Goal: Information Seeking & Learning: Learn about a topic

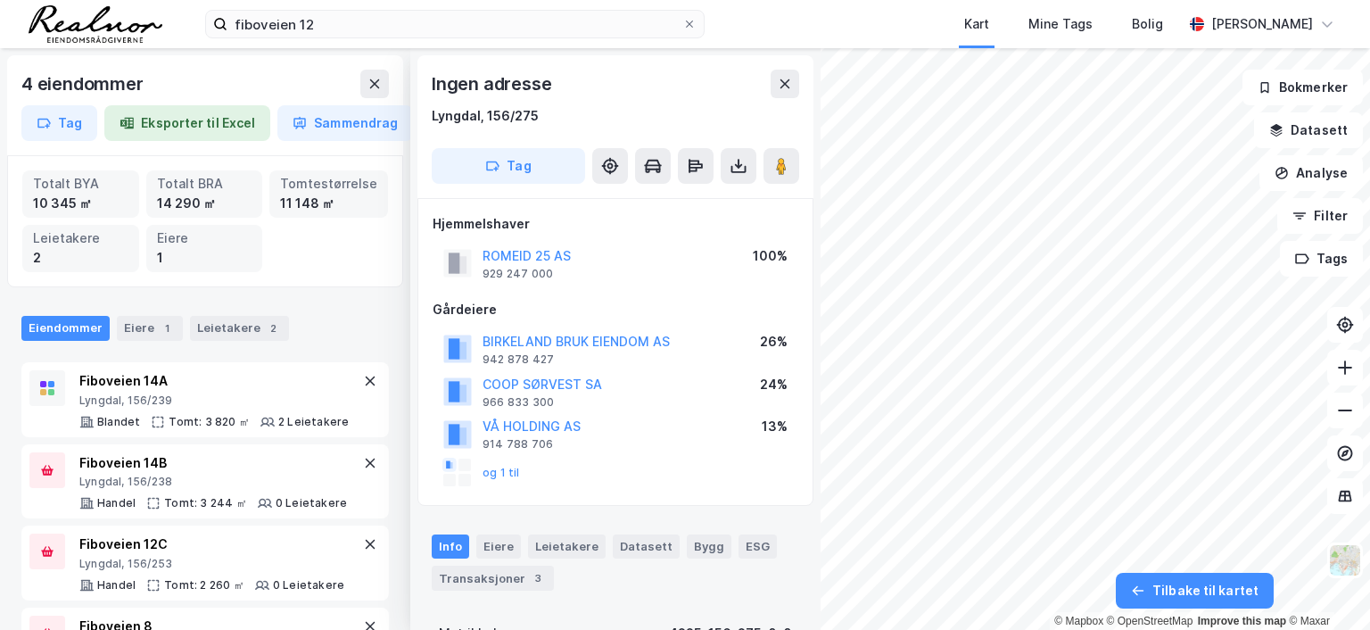
scroll to position [1, 0]
click at [782, 83] on icon at bounding box center [785, 83] width 14 height 14
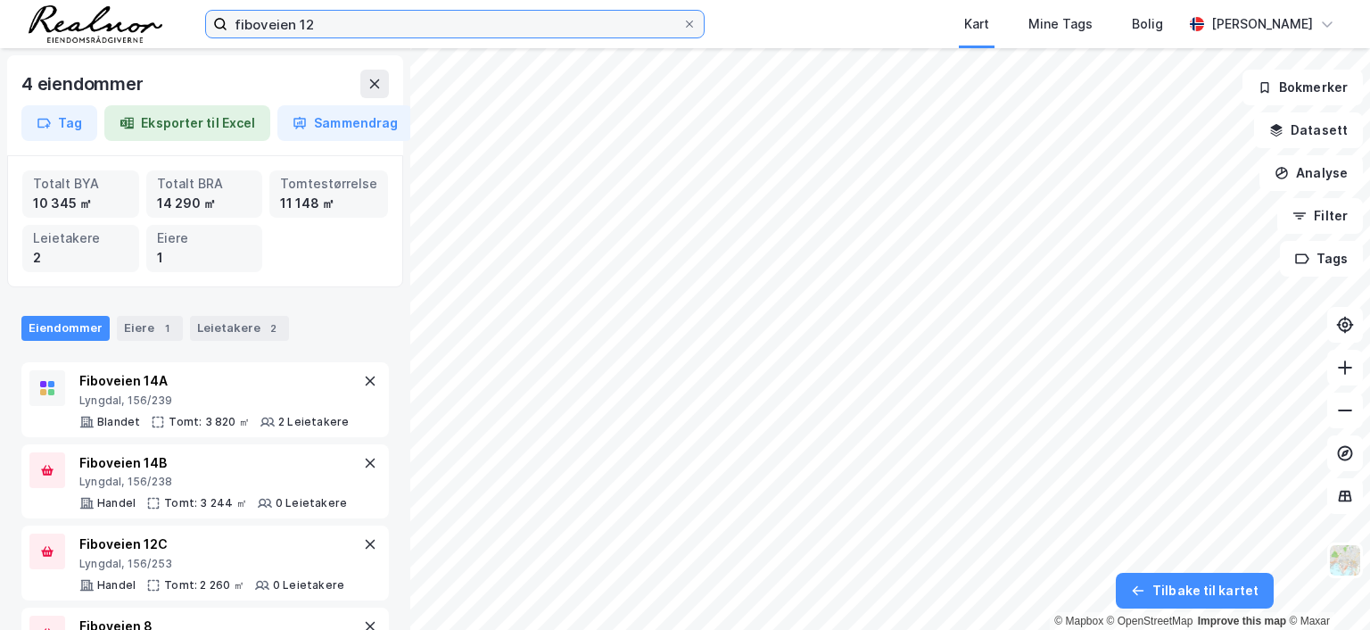
click at [327, 24] on input "fiboveien 12" at bounding box center [455, 24] width 455 height 27
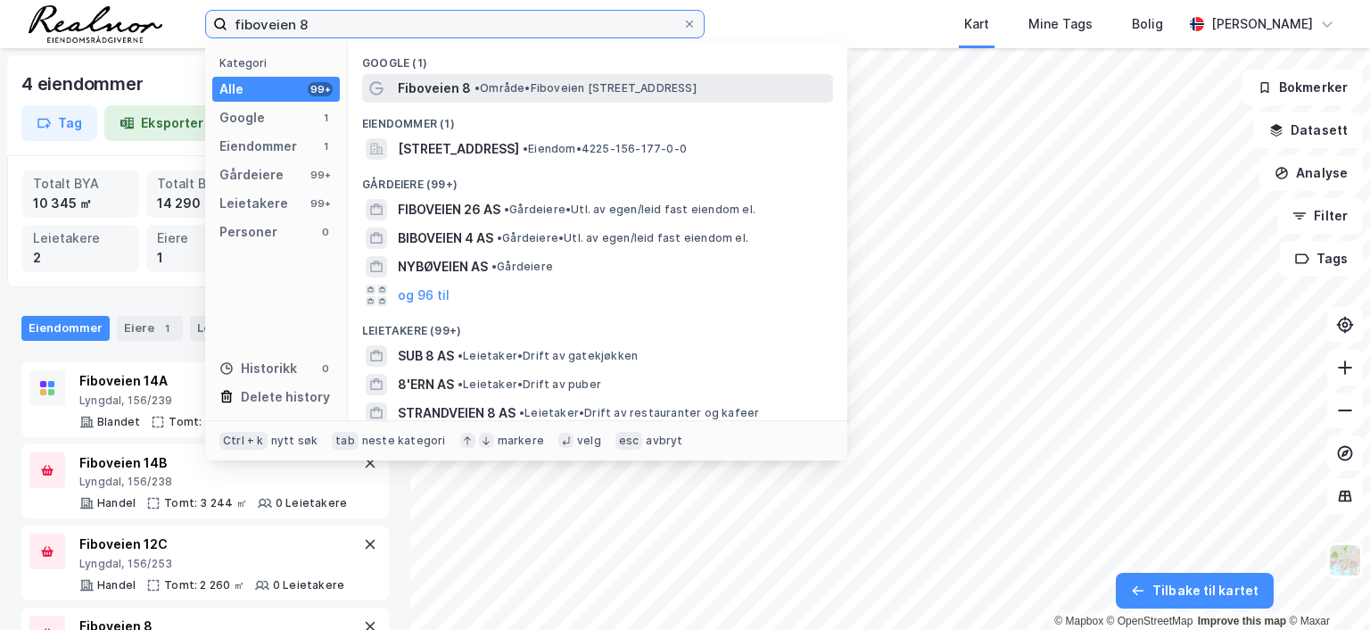
type input "fiboveien 8"
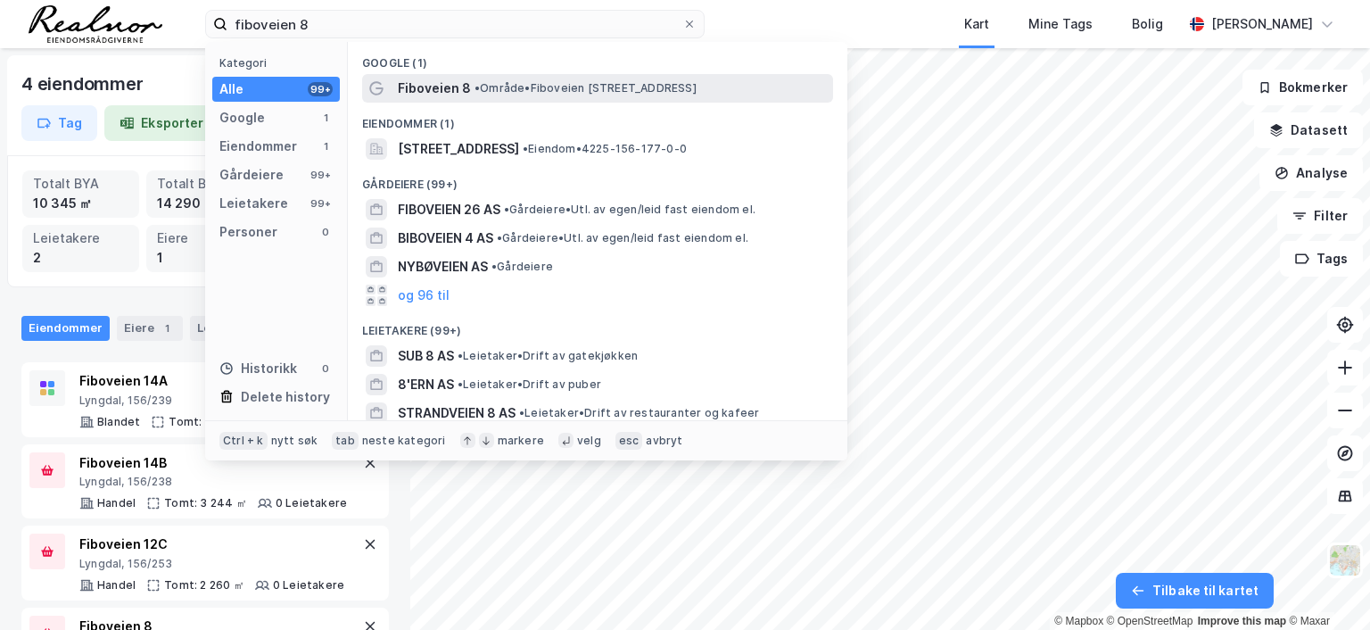
click at [627, 90] on span "• Område • [STREET_ADDRESS]" at bounding box center [586, 88] width 222 height 14
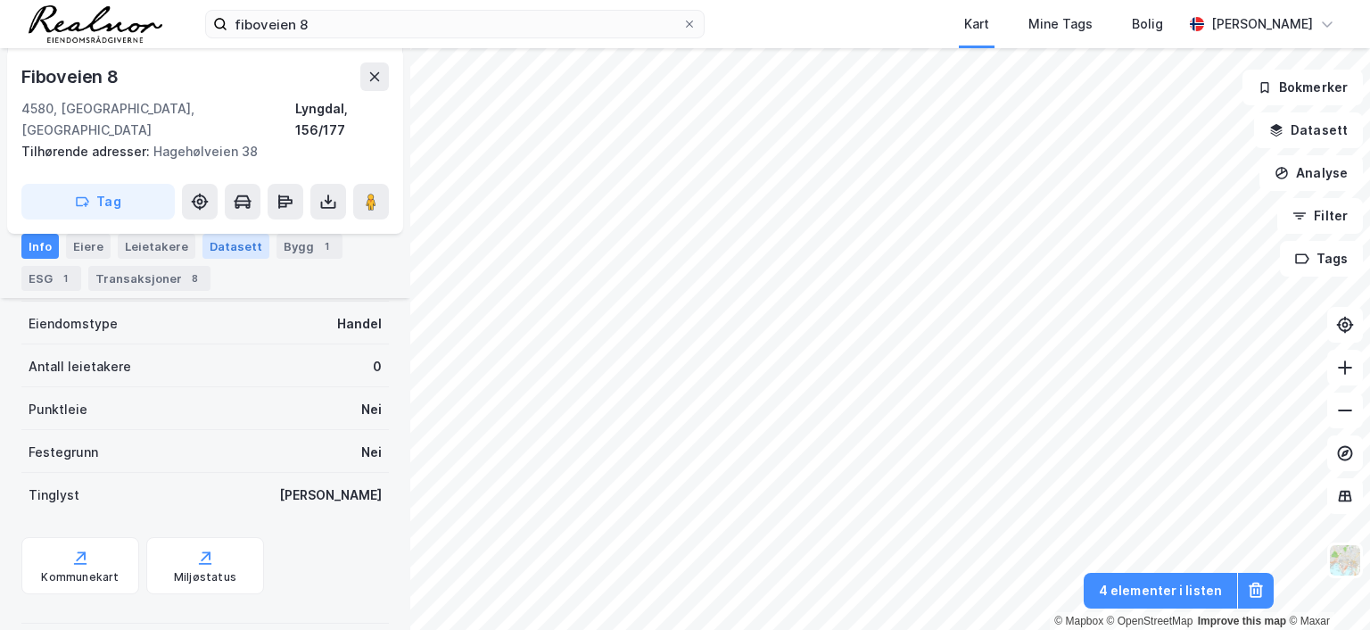
scroll to position [5, 0]
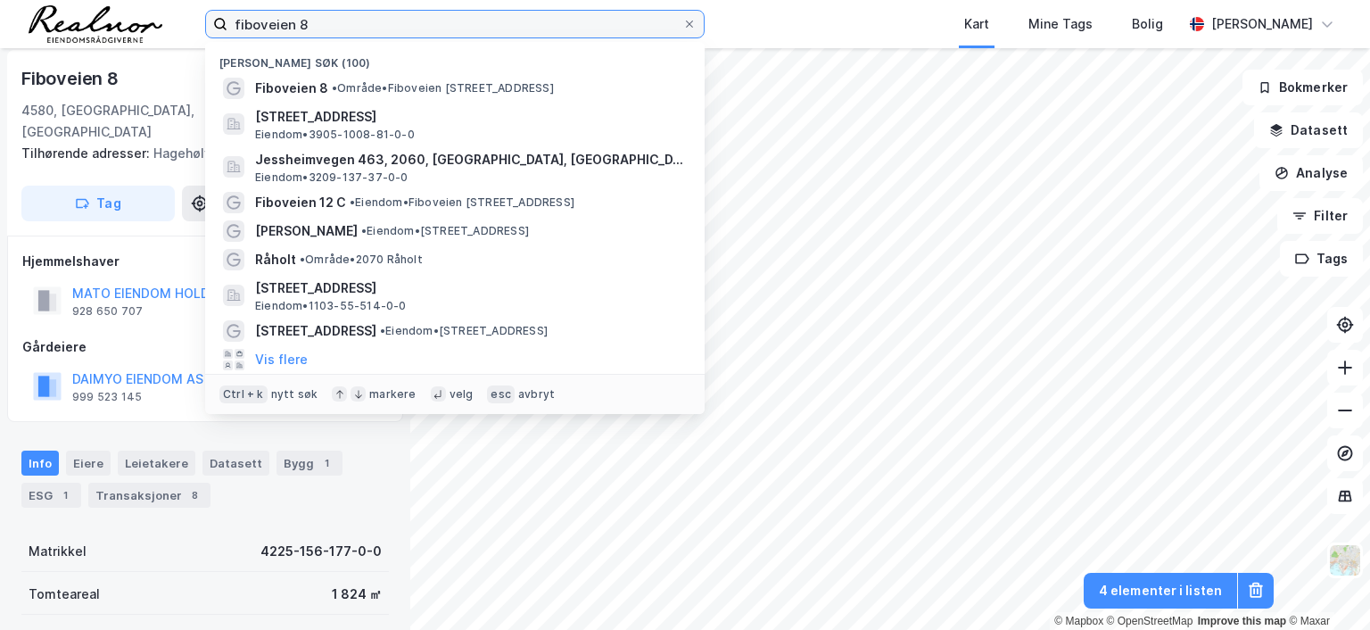
click at [314, 22] on input "fiboveien 8" at bounding box center [455, 24] width 455 height 27
drag, startPoint x: 315, startPoint y: 22, endPoint x: 185, endPoint y: 11, distance: 130.8
click at [185, 11] on div "fiboveien 8 Nylige søk (100) Fiboveien 8 • Område • [STREET_ADDRESS] Eiendom • …" at bounding box center [685, 24] width 1370 height 48
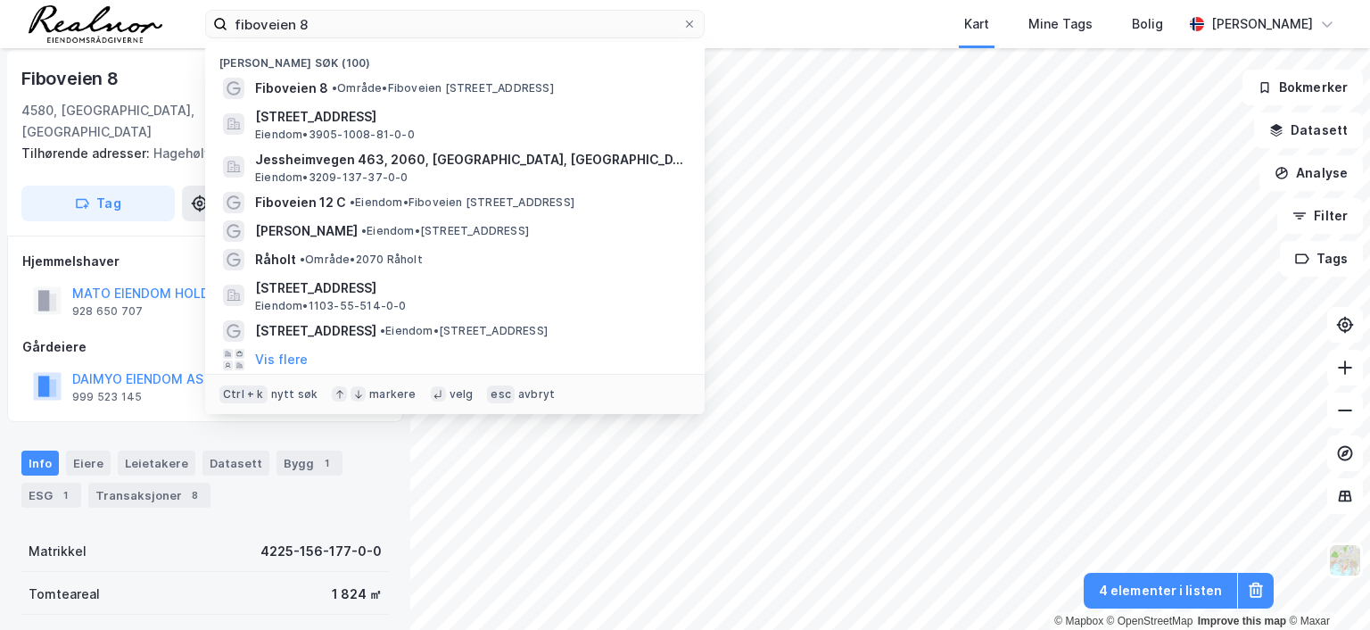
click at [266, 572] on div "Tomteareal 1 824 ㎡" at bounding box center [205, 593] width 368 height 43
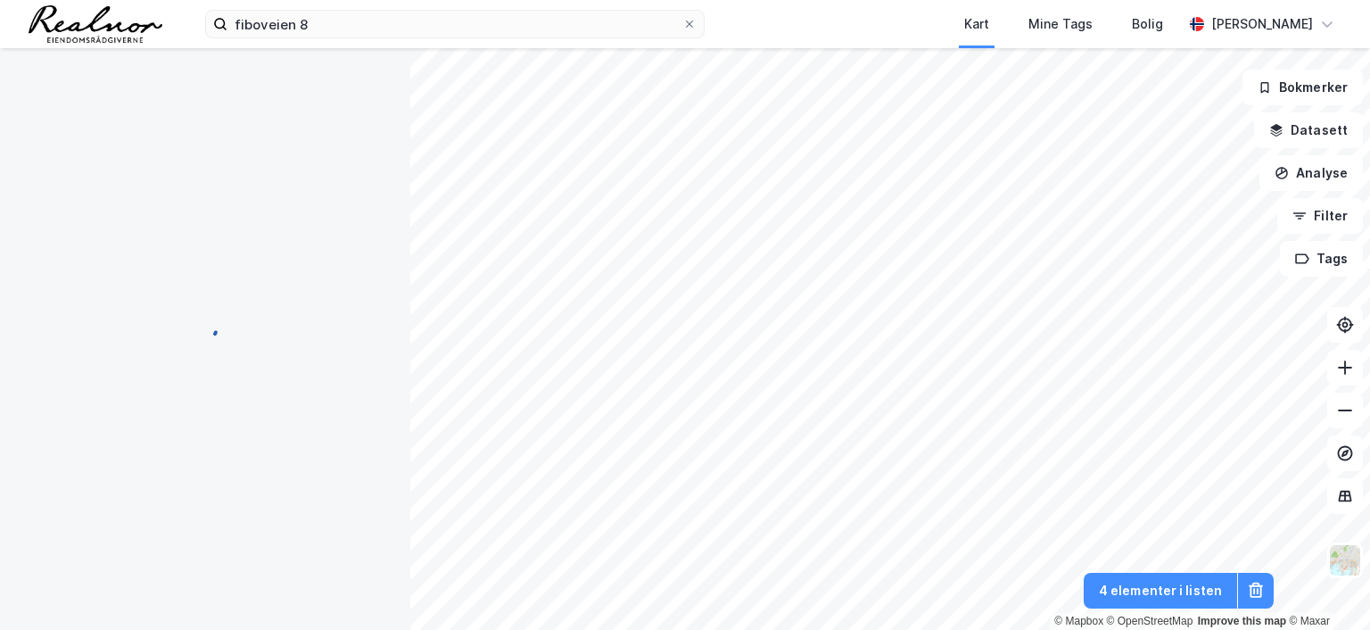
scroll to position [5, 0]
